Goal: Task Accomplishment & Management: Use online tool/utility

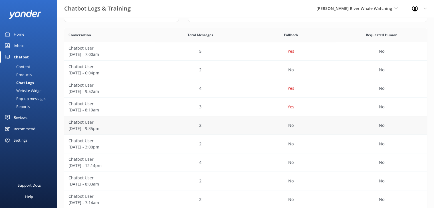
scroll to position [86, 0]
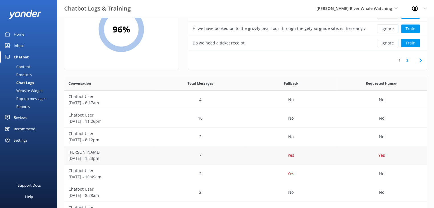
scroll to position [57, 0]
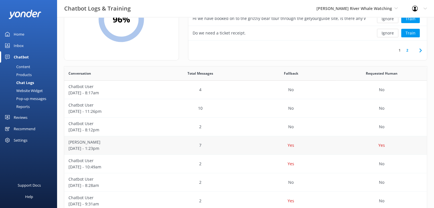
click at [332, 145] on div "Yes" at bounding box center [291, 145] width 91 height 19
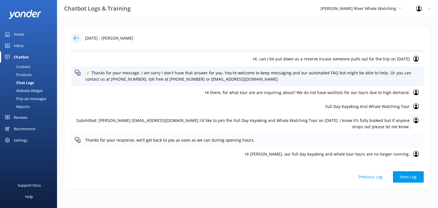
scroll to position [22, 0]
